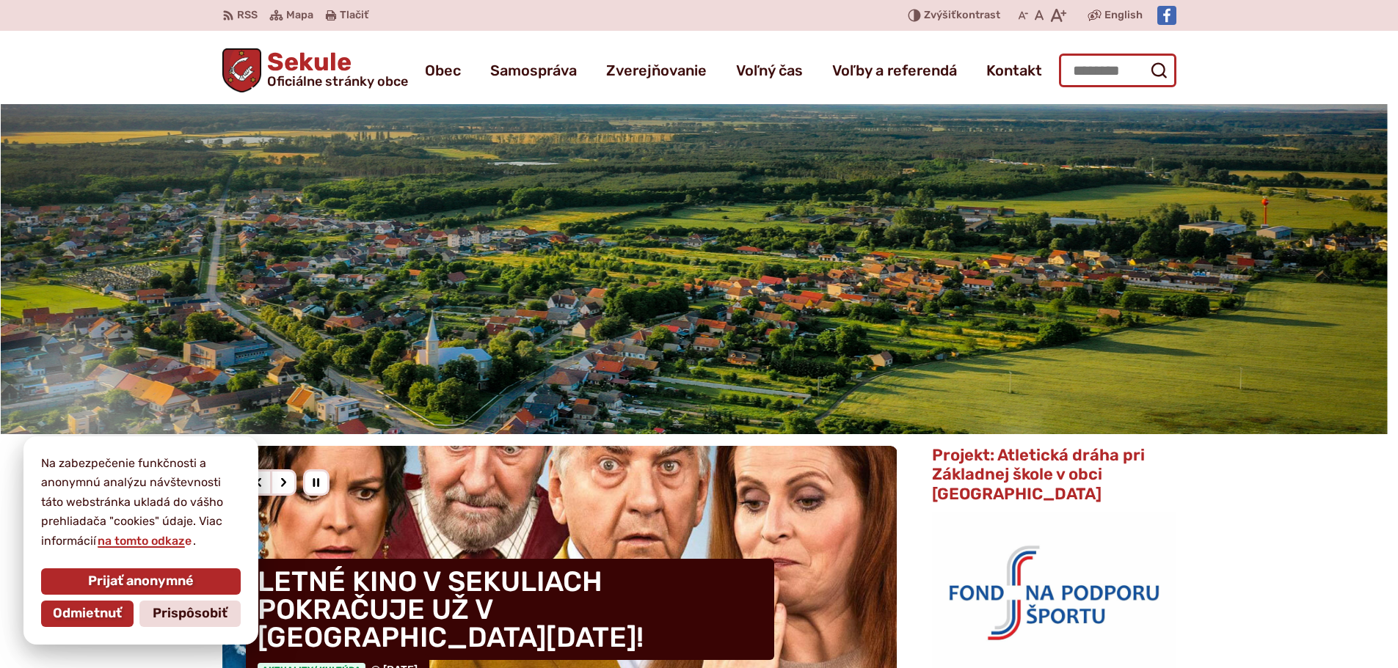
click at [1089, 73] on input "Hľadať:" at bounding box center [1117, 71] width 117 height 34
type input "***"
click at [1145, 57] on button "Odoslať vyhľadávací formulár" at bounding box center [1158, 70] width 26 height 26
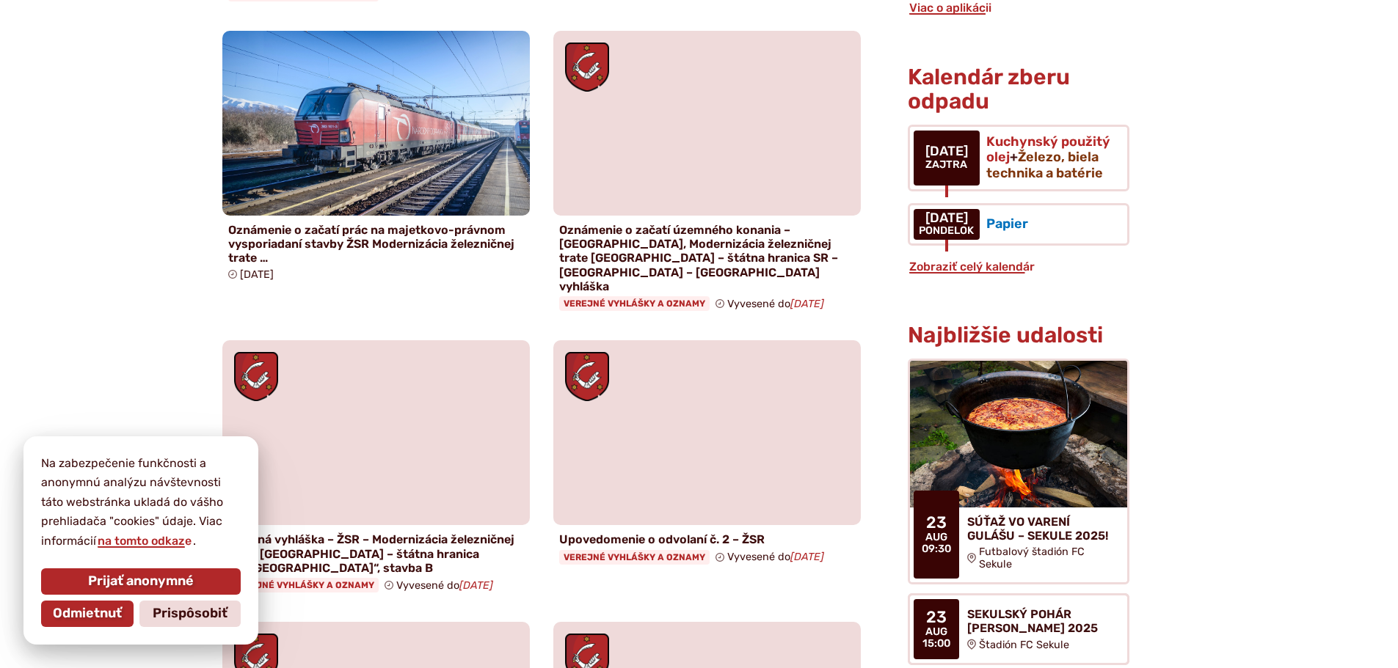
scroll to position [734, 0]
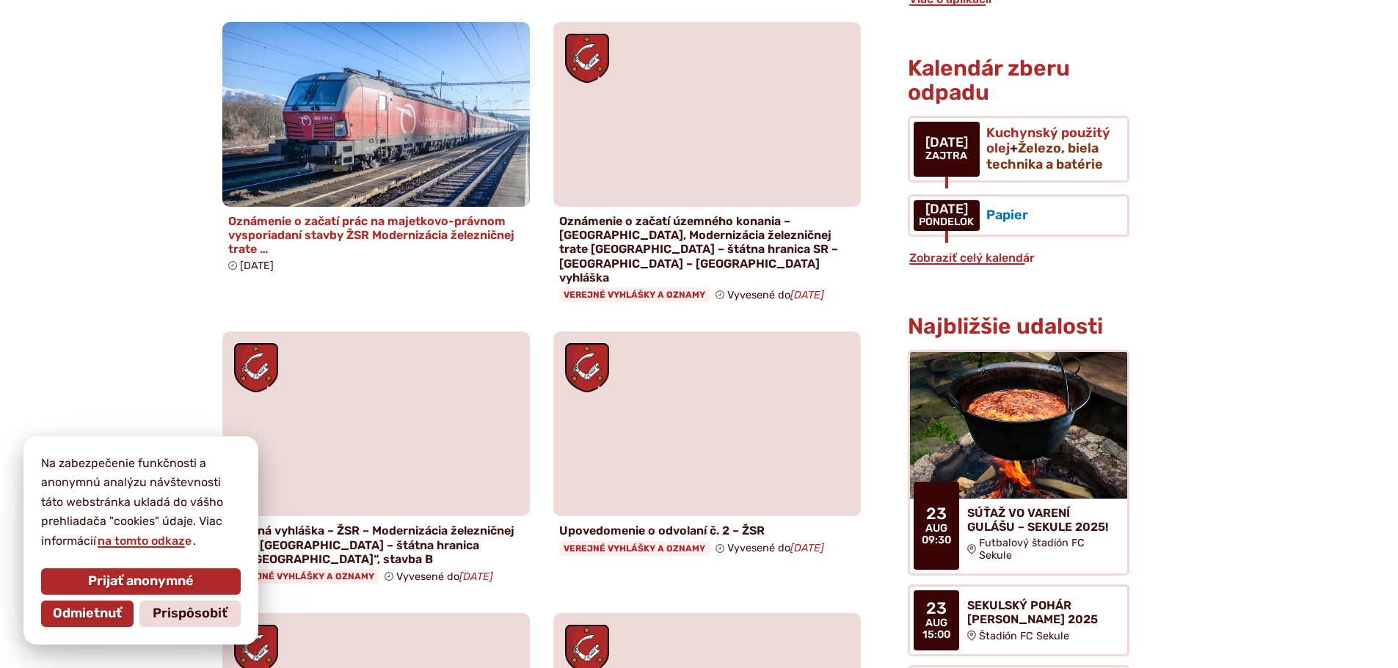
click at [299, 224] on h4 "Oznámenie o začatí prác na majetkovo-právnom vysporiadaní stavby ŽSR Modernizác…" at bounding box center [376, 235] width 296 height 43
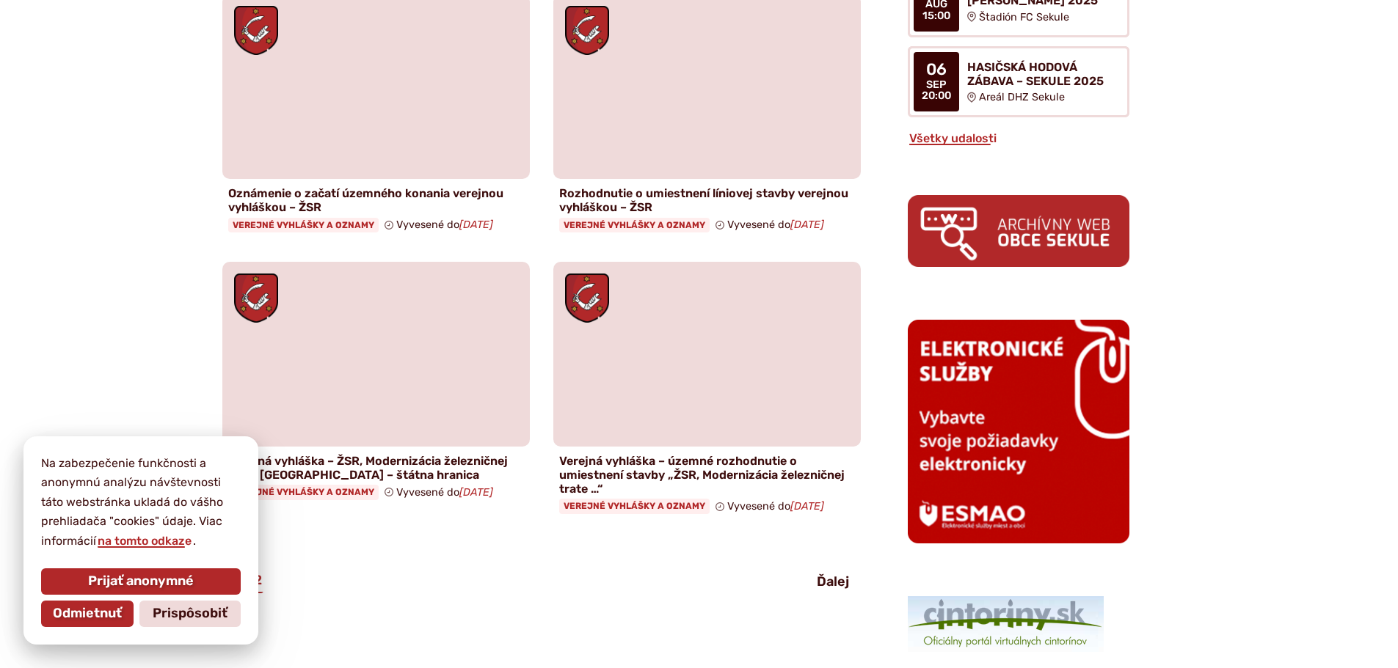
scroll to position [1541, 0]
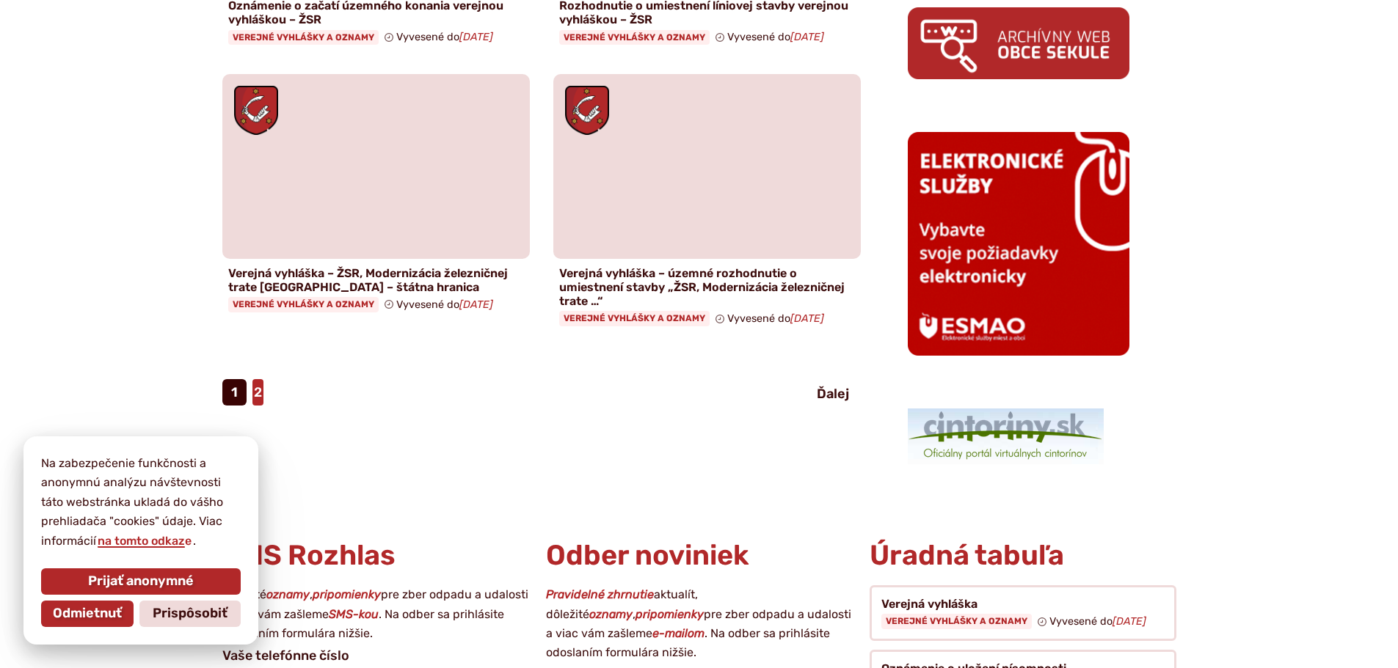
click at [256, 379] on link "2" at bounding box center [257, 392] width 11 height 26
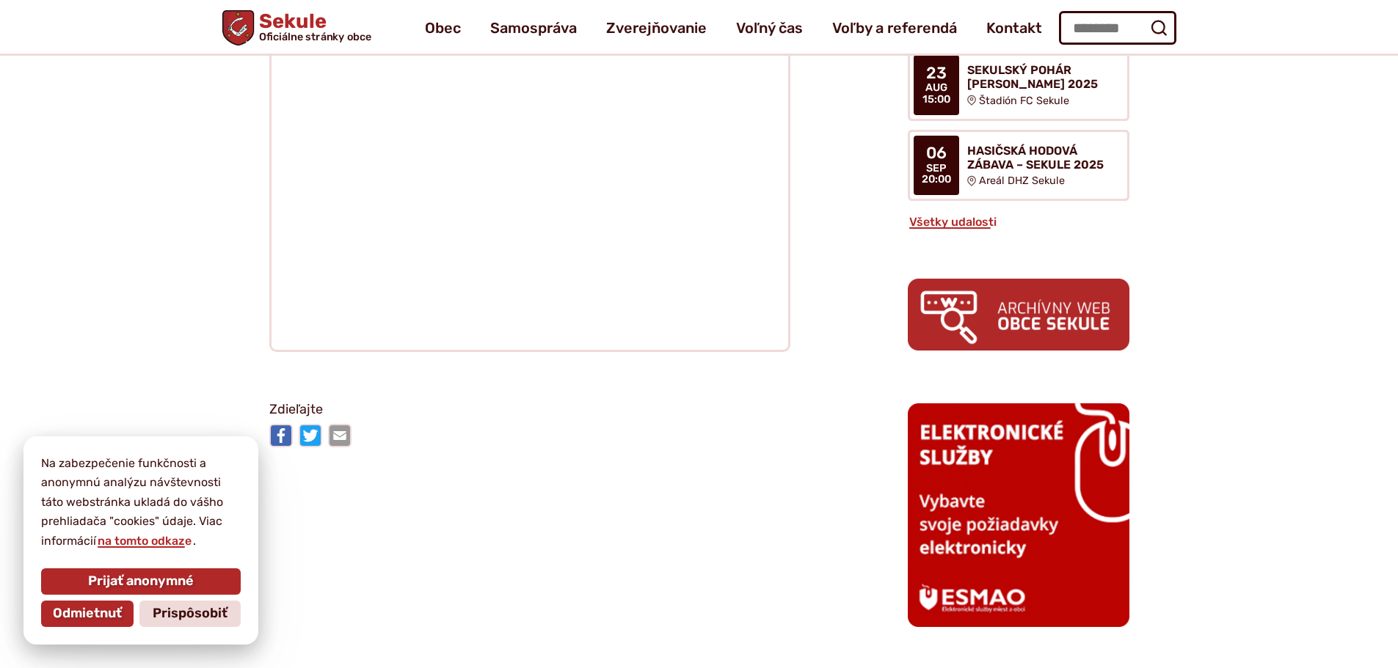
scroll to position [1614, 0]
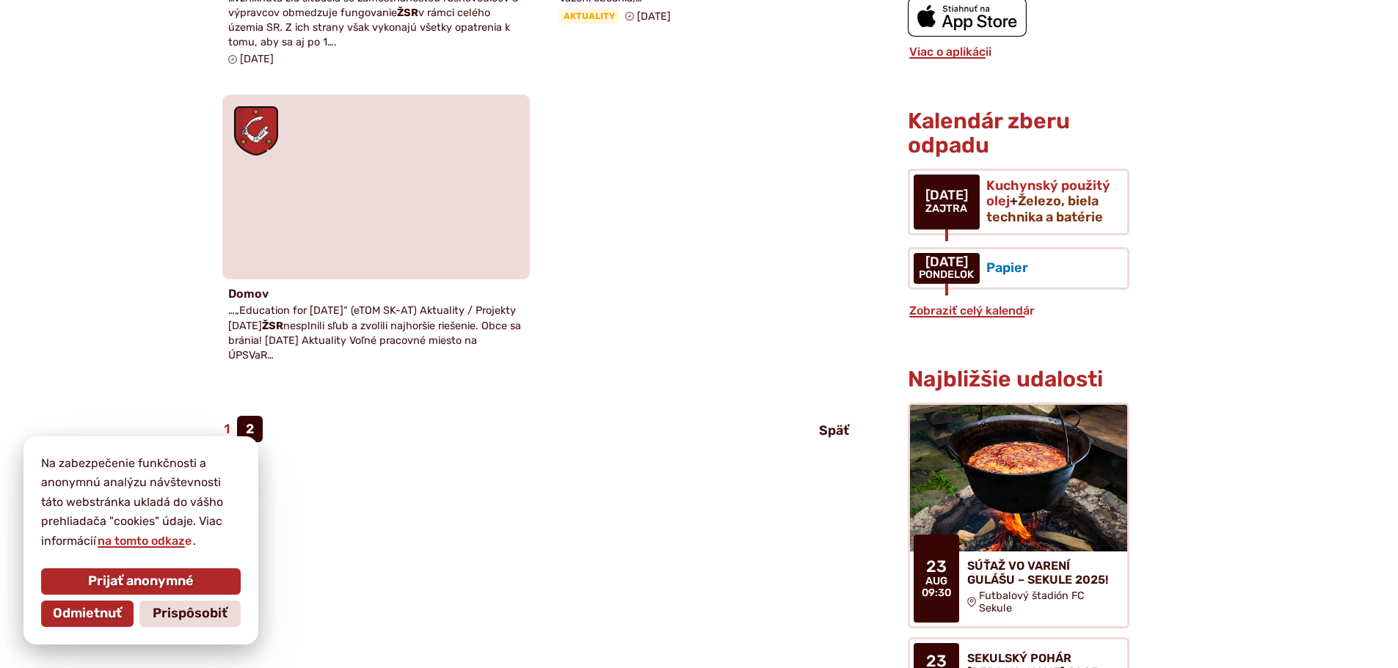
scroll to position [807, 0]
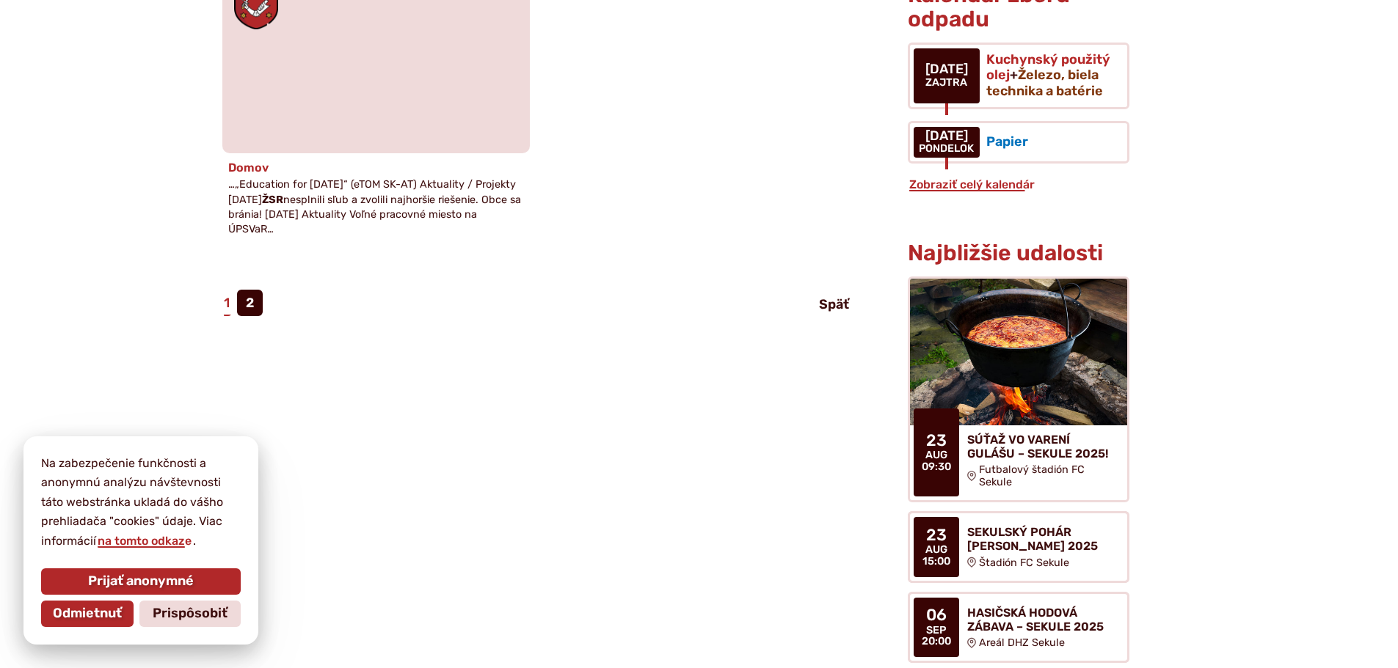
click at [296, 190] on span "…„Education for Tomorrow“ (eTOM SK-AT) Aktuality / Projekty 11. mar 2025 ŽSR ne…" at bounding box center [374, 206] width 293 height 56
click at [224, 306] on link "1" at bounding box center [226, 303] width 9 height 26
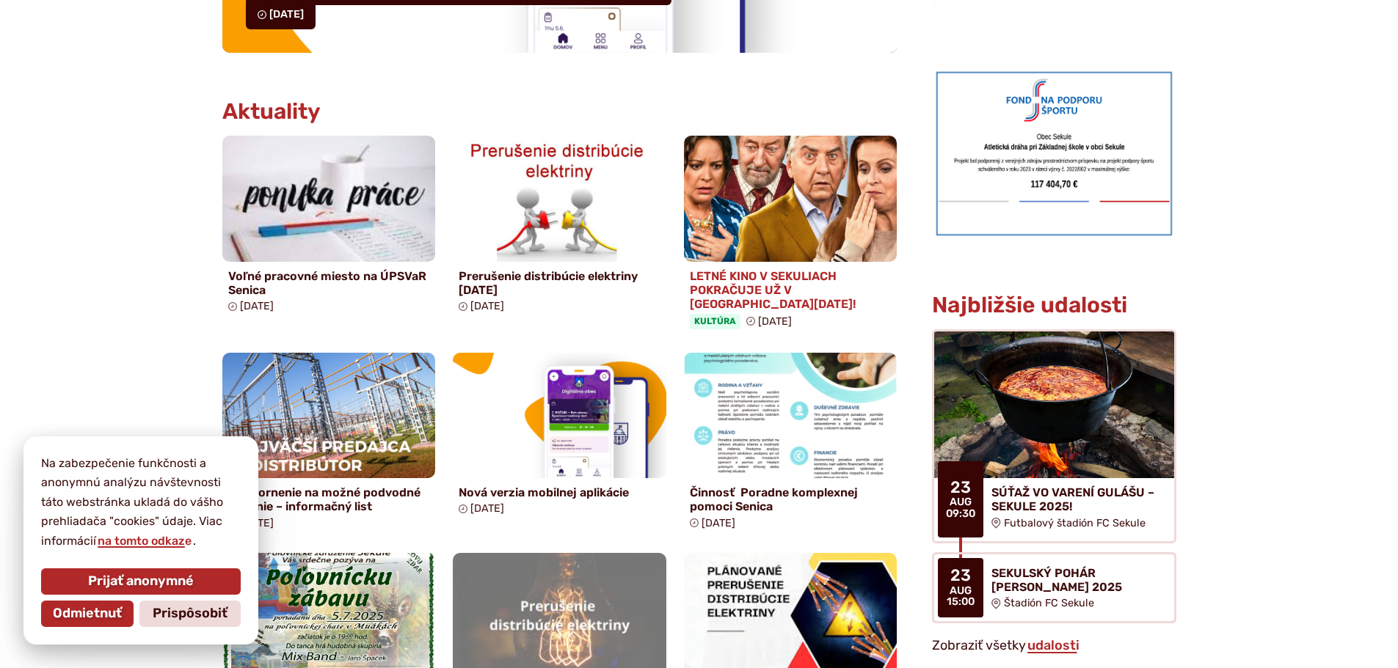
scroll to position [734, 0]
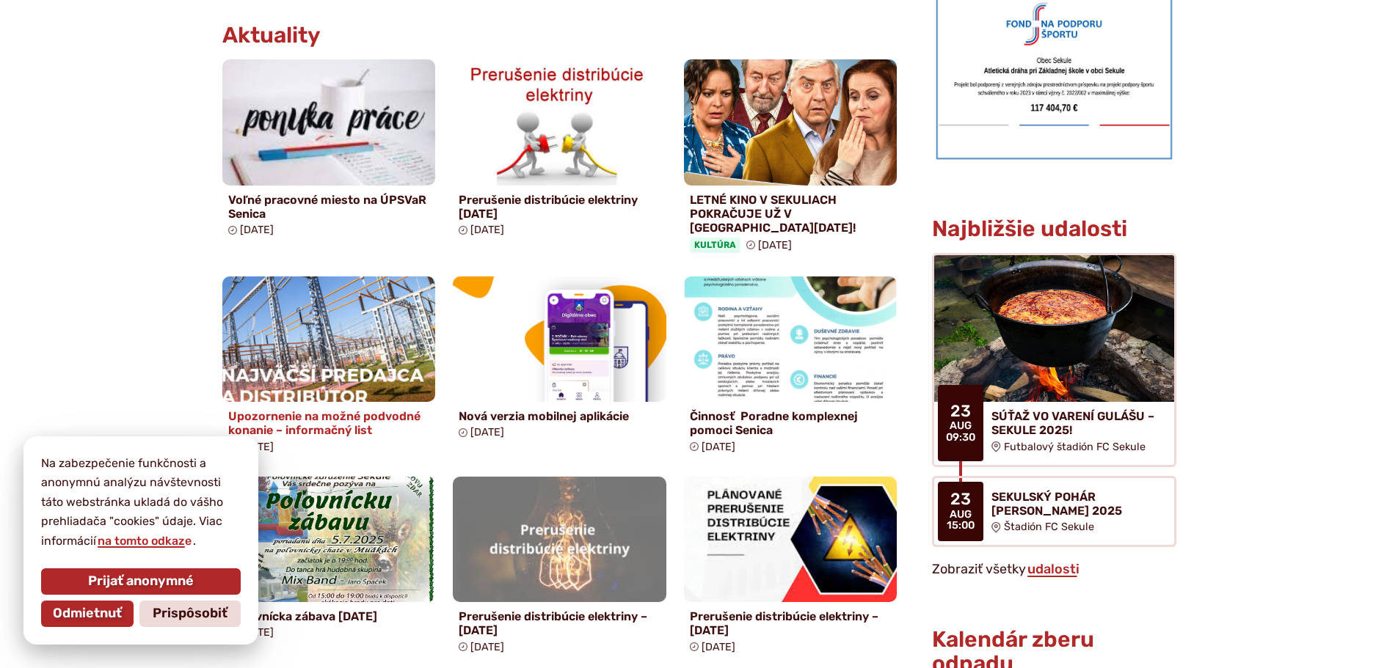
click at [332, 359] on img at bounding box center [328, 339] width 245 height 145
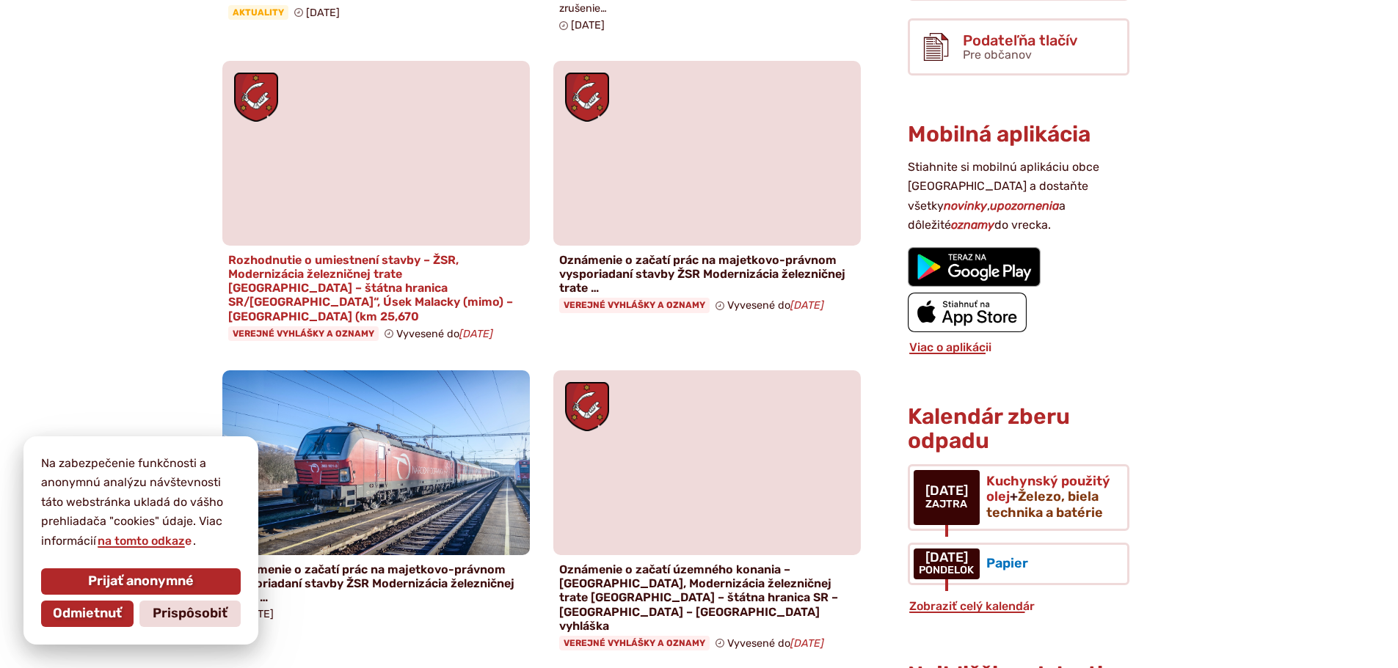
scroll to position [587, 0]
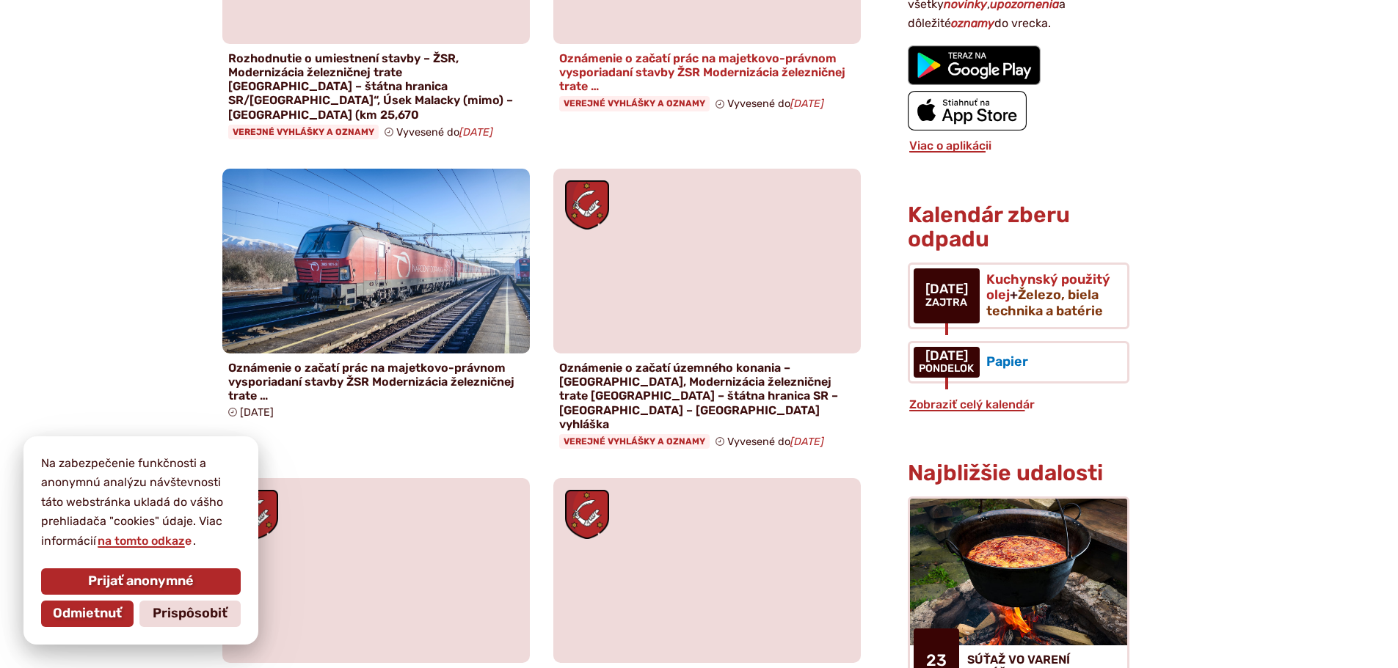
click at [702, 58] on h4 "Oznámenie o začatí prác na majetkovo-právnom vysporiadaní stavby ŽSR Modernizác…" at bounding box center [707, 72] width 296 height 43
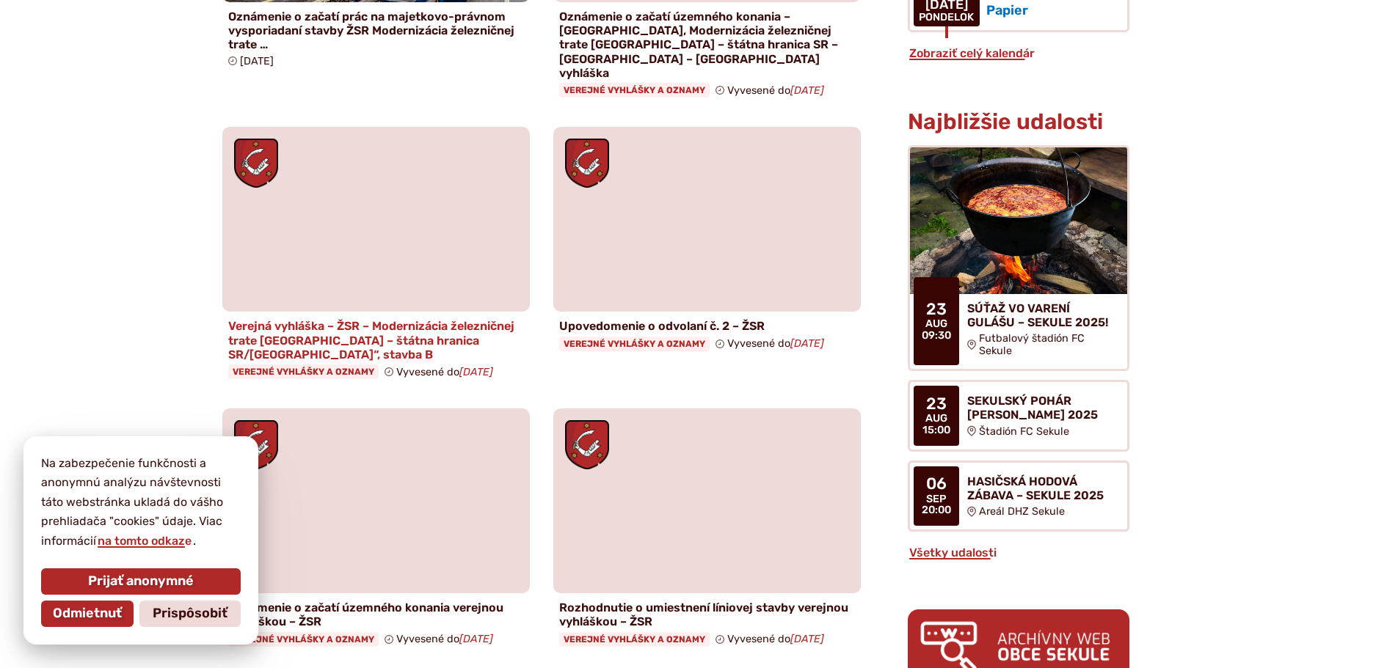
scroll to position [1320, 0]
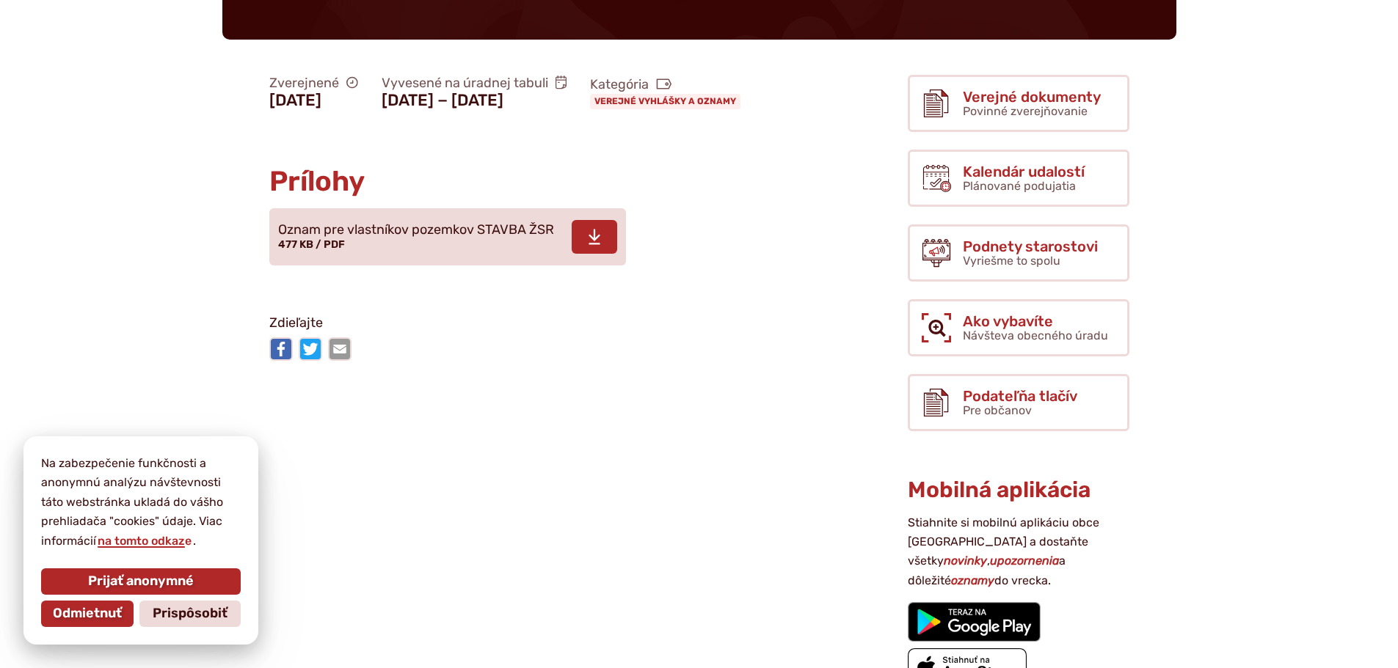
scroll to position [293, 0]
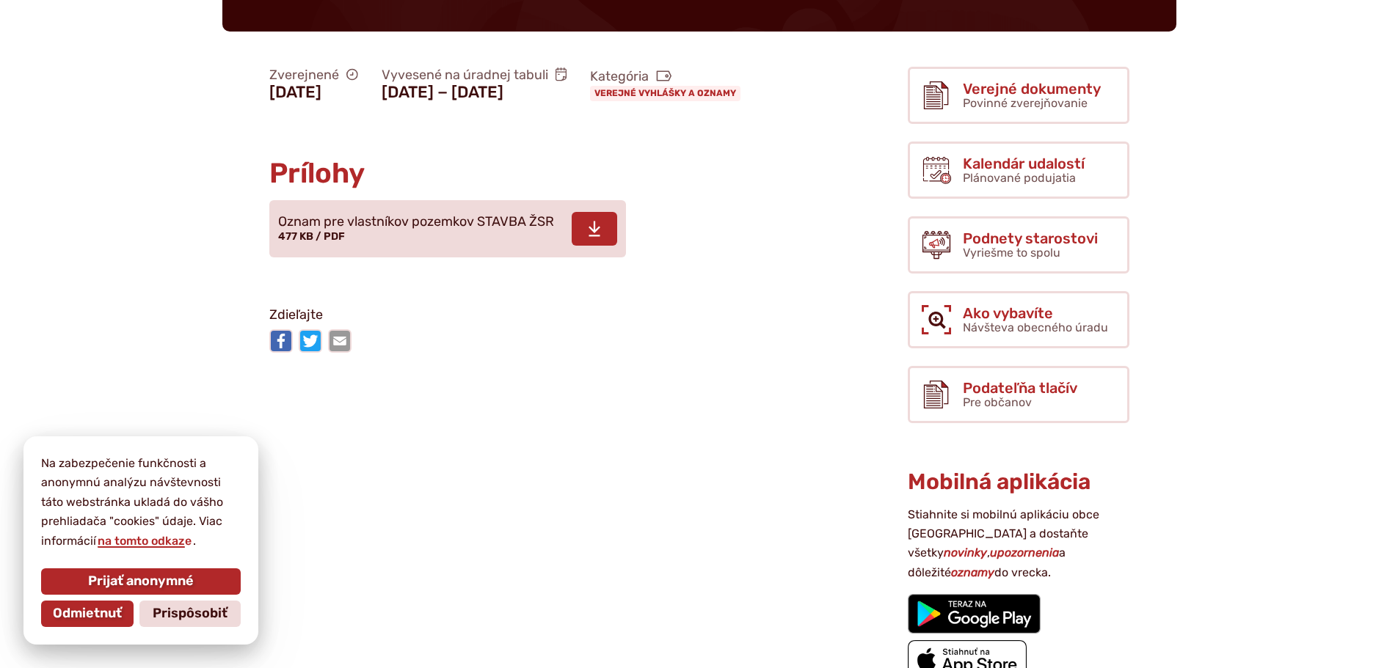
click at [468, 230] on span "Oznam pre vlastníkov pozemkov STAVBA ŽSR" at bounding box center [416, 222] width 276 height 15
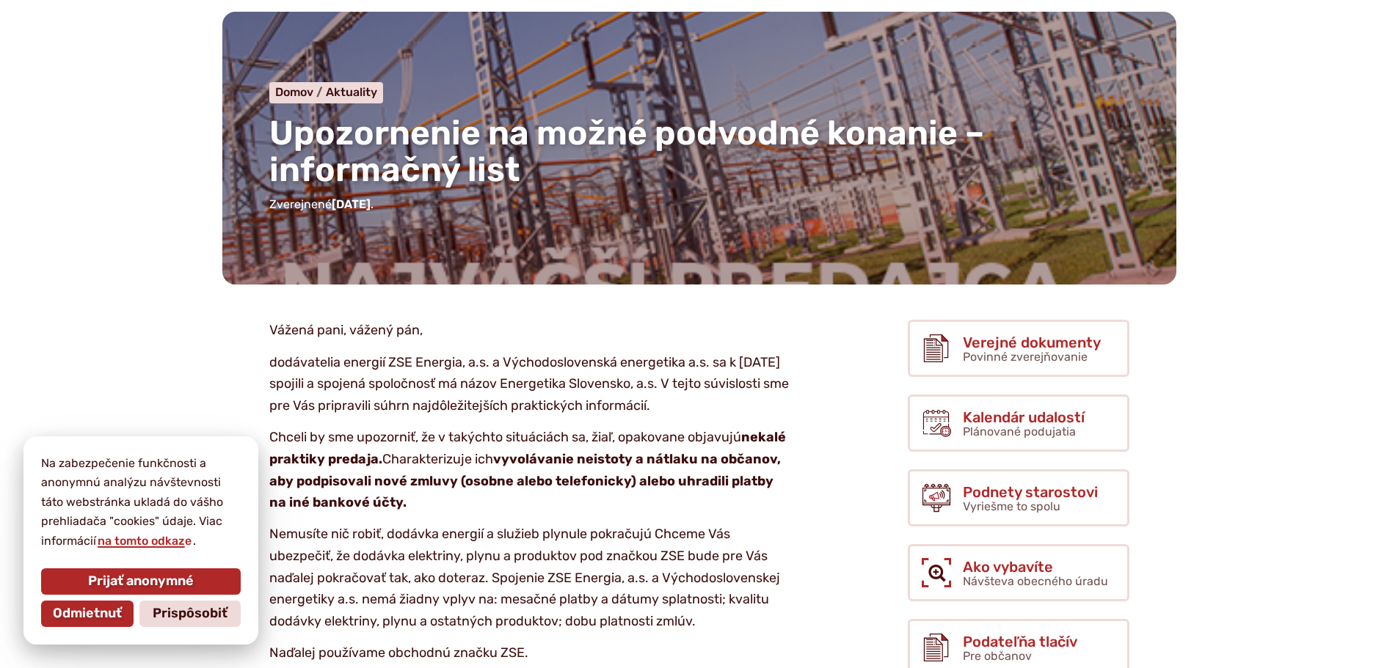
scroll to position [147, 0]
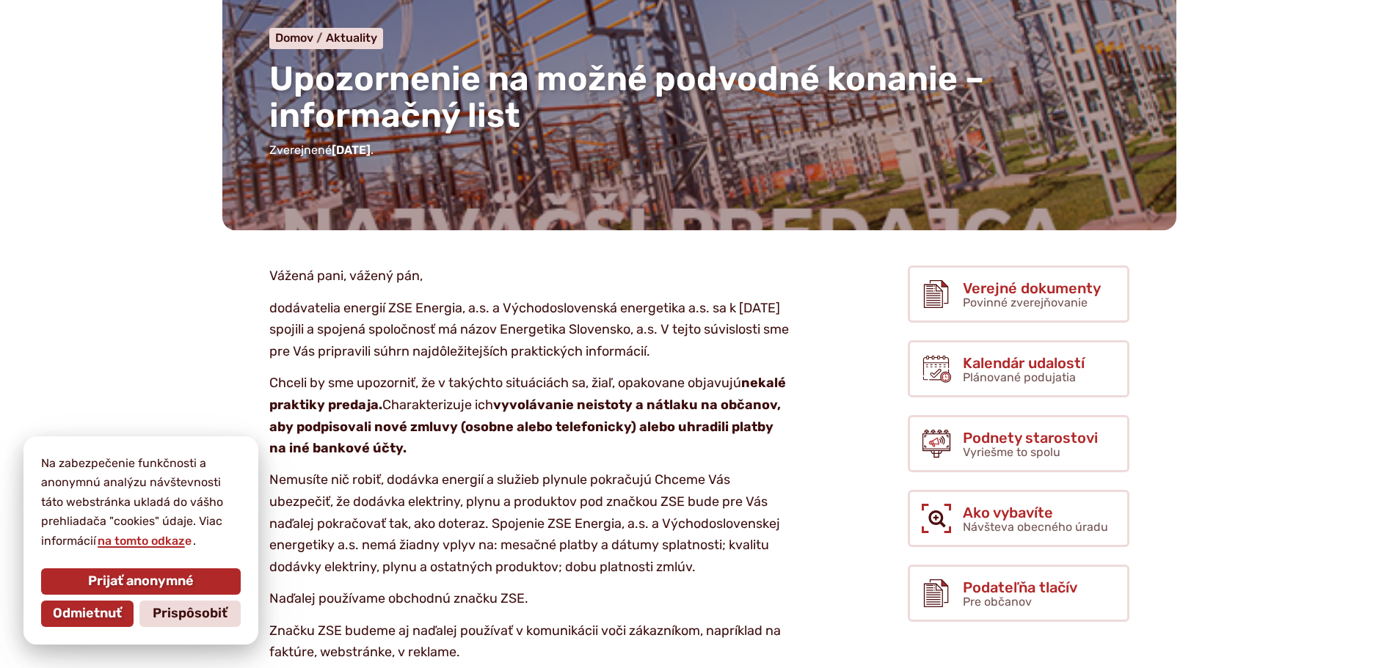
click at [469, 305] on p "dodávatelia energií ZSE Energia, a.s. a Východoslovenská energetika a.s. sa k […" at bounding box center [529, 330] width 521 height 65
drag, startPoint x: 469, startPoint y: 305, endPoint x: 520, endPoint y: 317, distance: 52.7
click at [520, 317] on p "dodávatelia energií ZSE Energia, a.s. a Východoslovenská energetika a.s. sa k […" at bounding box center [529, 330] width 521 height 65
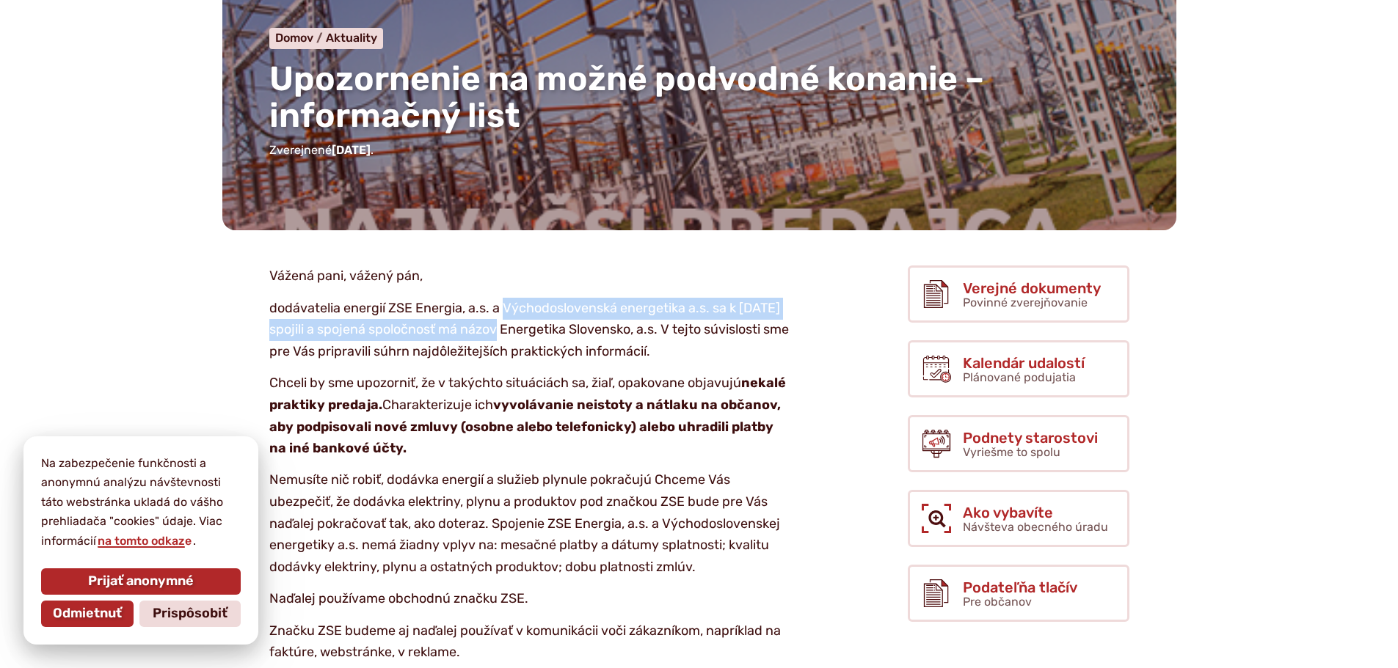
drag, startPoint x: 520, startPoint y: 317, endPoint x: 482, endPoint y: 332, distance: 40.9
click at [482, 332] on p "dodávatelia energií ZSE Energia, a.s. a Východoslovenská energetika a.s. sa k […" at bounding box center [529, 330] width 521 height 65
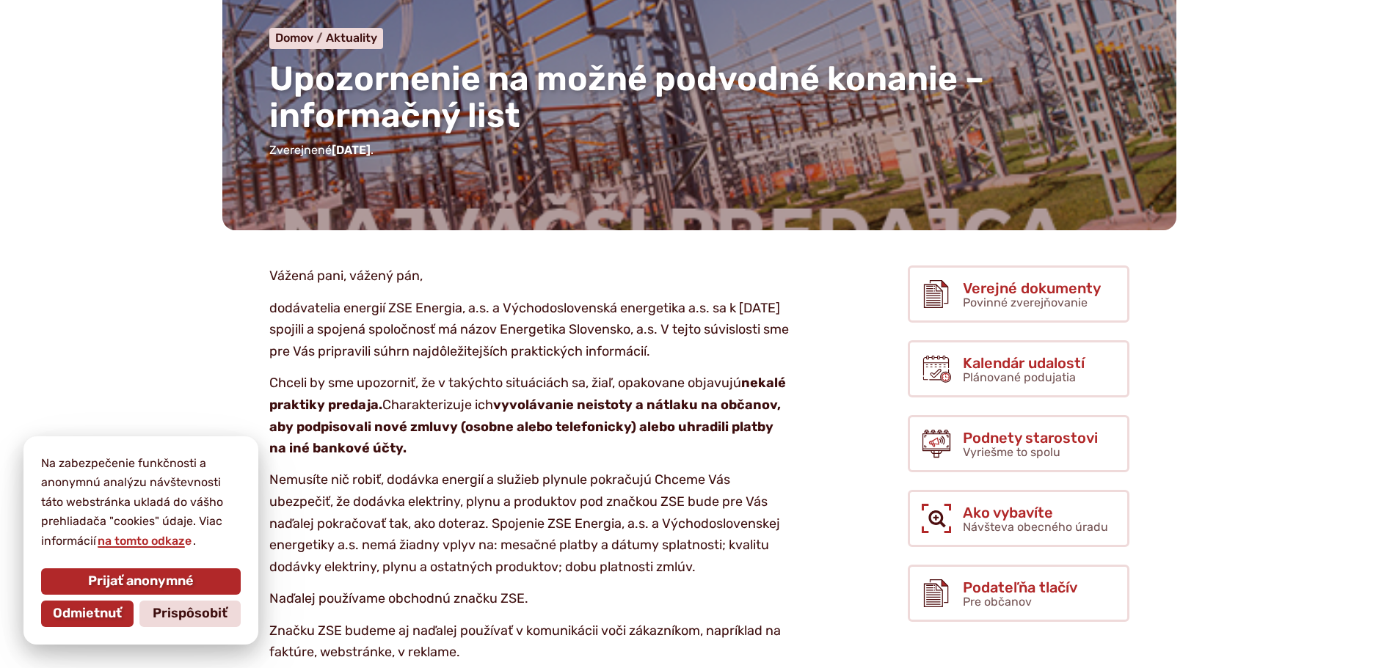
click at [456, 373] on p "Chceli by sme upozorniť, že v takýchto situáciách sa, žiaľ, opakovane objavujú …" at bounding box center [529, 416] width 521 height 87
click at [455, 359] on p "dodávatelia energií ZSE Energia, a.s. a Východoslovenská energetika a.s. sa k […" at bounding box center [529, 330] width 521 height 65
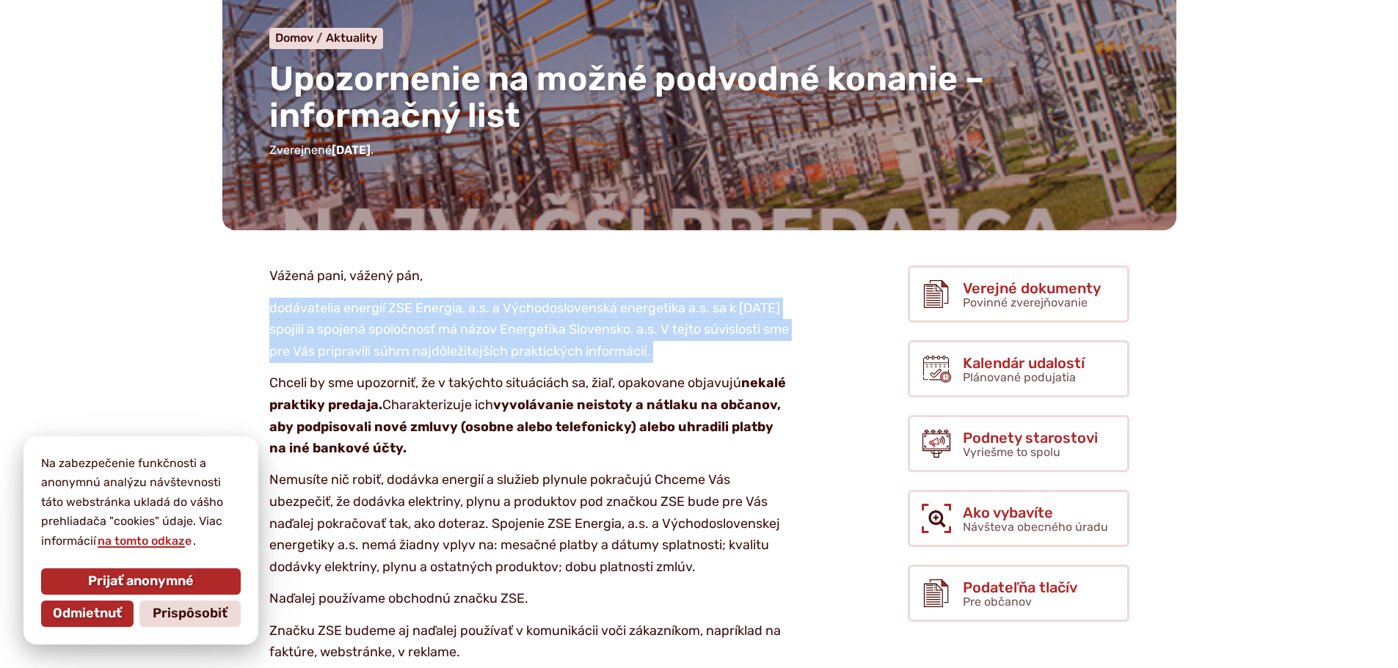
click at [455, 359] on p "dodávatelia energií ZSE Energia, a.s. a Východoslovenská energetika a.s. sa k […" at bounding box center [529, 330] width 521 height 65
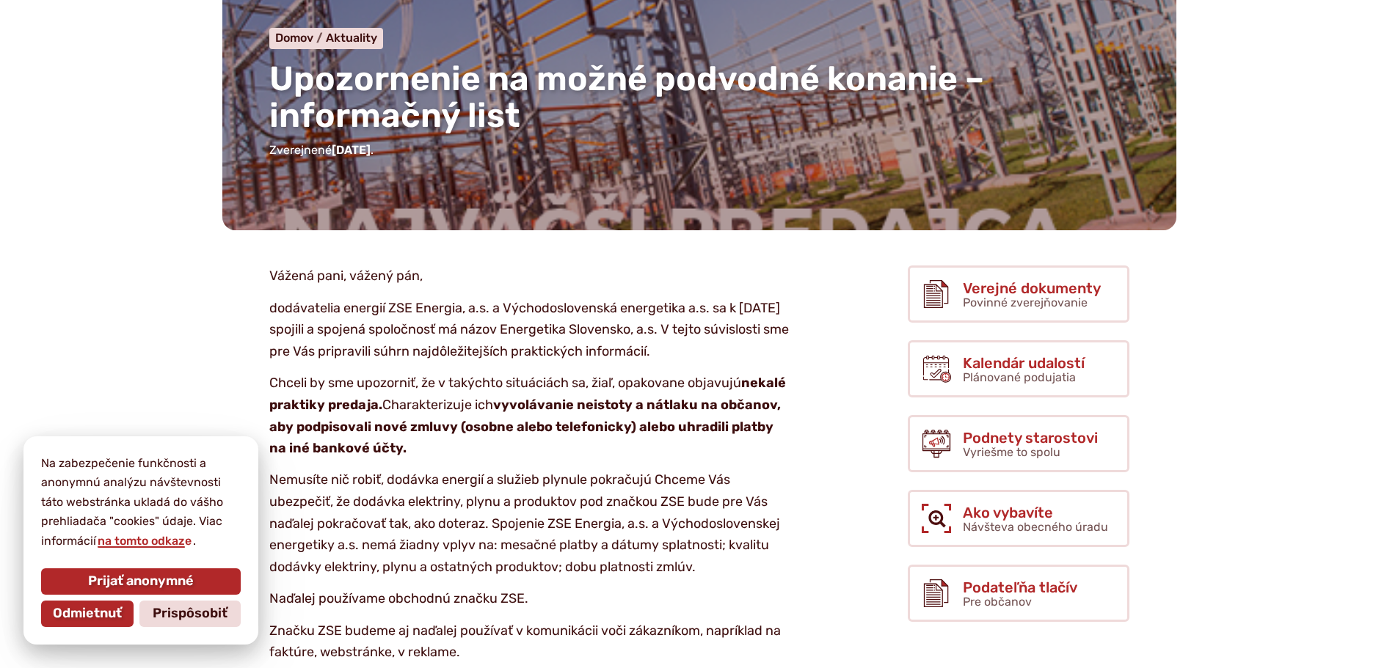
click at [450, 387] on p "Chceli by sme upozorniť, že v takýchto situáciách sa, žiaľ, opakovane objavujú …" at bounding box center [529, 416] width 521 height 87
drag, startPoint x: 450, startPoint y: 387, endPoint x: 500, endPoint y: 390, distance: 50.0
click at [500, 390] on p "Chceli by sme upozorniť, že v takýchto situáciách sa, žiaľ, opakovane objavujú …" at bounding box center [529, 416] width 521 height 87
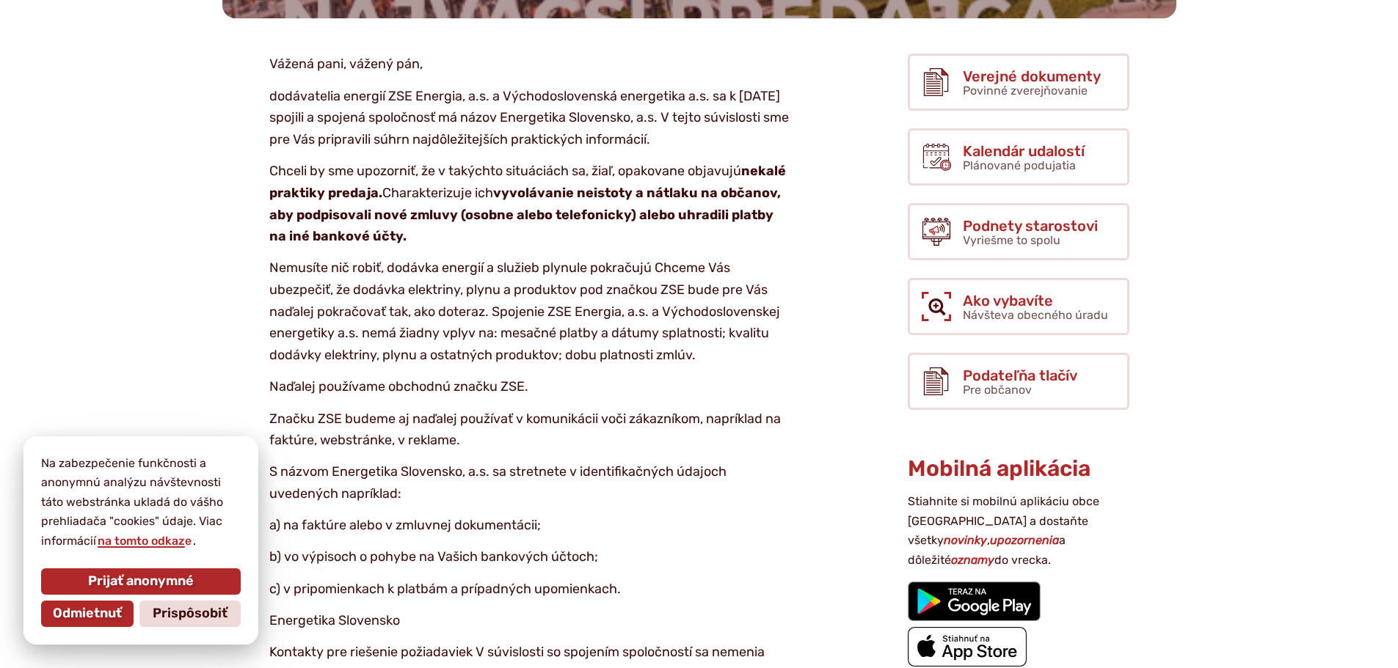
scroll to position [440, 0]
